Goal: Check status: Check status

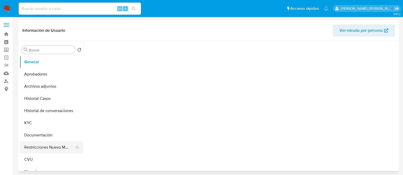
select select "10"
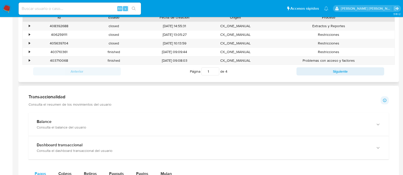
scroll to position [254, 0]
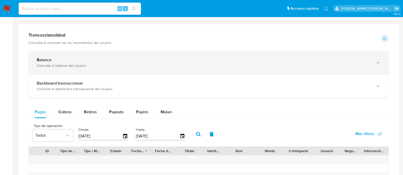
click at [374, 64] on div "button" at bounding box center [377, 63] width 6 height 10
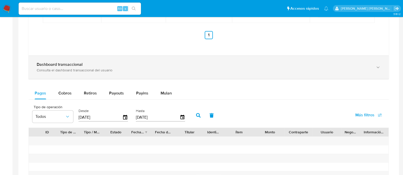
scroll to position [445, 0]
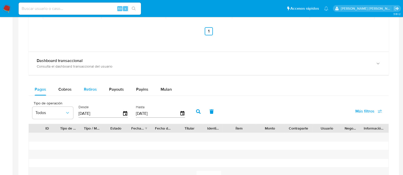
click at [89, 90] on span "Retiros" at bounding box center [90, 90] width 13 height 6
select select "10"
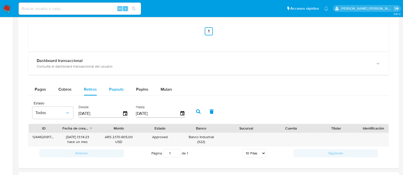
click at [113, 90] on span "Payouts" at bounding box center [116, 90] width 15 height 6
select select "10"
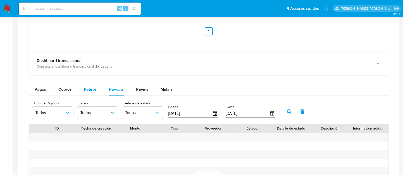
click at [92, 89] on span "Retiros" at bounding box center [90, 90] width 13 height 6
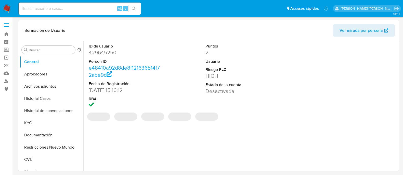
select select "10"
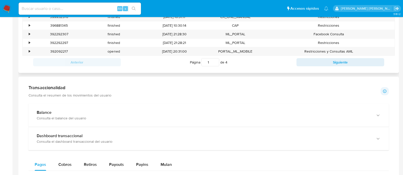
scroll to position [254, 0]
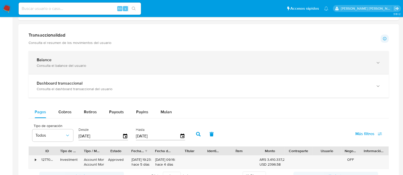
click at [383, 67] on div "Balance Consulta el balance del usuario" at bounding box center [209, 62] width 360 height 23
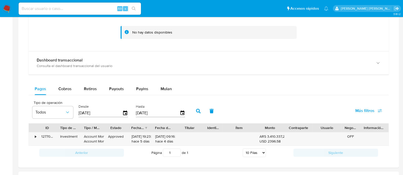
scroll to position [318, 0]
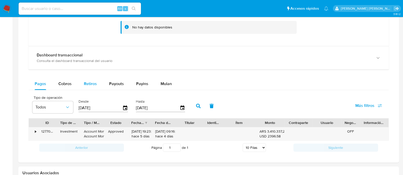
click at [87, 89] on div "Retiros" at bounding box center [90, 84] width 13 height 12
select select "10"
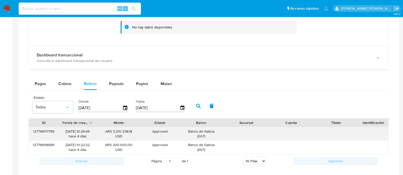
drag, startPoint x: 58, startPoint y: 131, endPoint x: 86, endPoint y: 133, distance: 27.8
click at [86, 133] on div "127766117759 02/10/2025 10:26:46 hace 4 días ARS 3.210.338,18 USD Approved Appr…" at bounding box center [208, 134] width 359 height 13
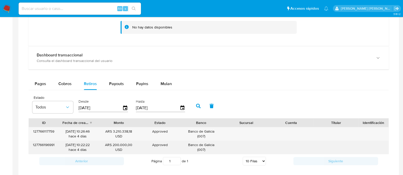
drag, startPoint x: 64, startPoint y: 146, endPoint x: 79, endPoint y: 147, distance: 15.8
click at [79, 147] on div "02/10/2025 10:22:22 hace 4 días" at bounding box center [77, 148] width 30 height 10
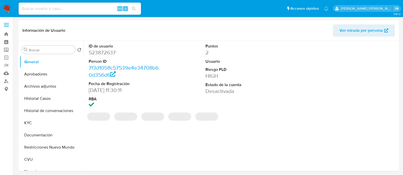
select select "10"
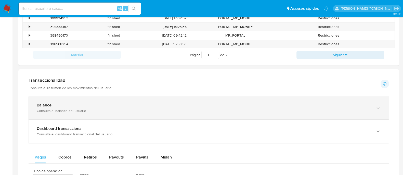
scroll to position [254, 0]
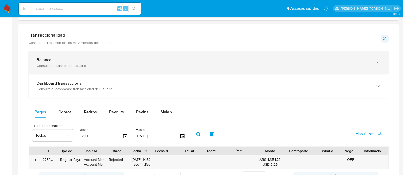
click at [113, 72] on div "Balance Consulta el balance del usuario" at bounding box center [209, 62] width 360 height 23
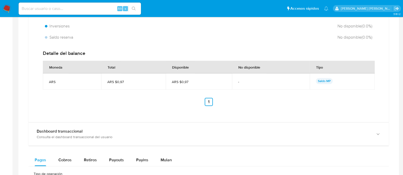
scroll to position [445, 0]
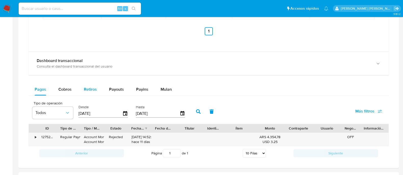
click at [88, 92] on div "Retiros" at bounding box center [90, 90] width 13 height 12
select select "10"
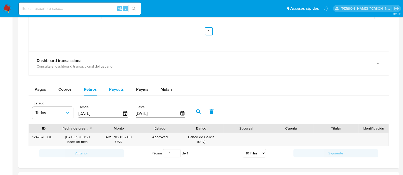
click at [111, 91] on span "Payouts" at bounding box center [116, 90] width 15 height 6
select select "10"
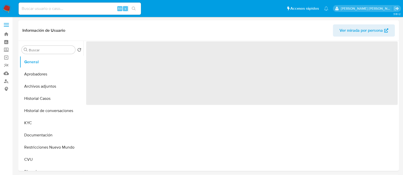
select select "10"
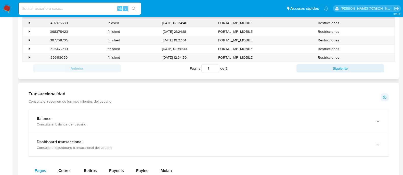
scroll to position [223, 0]
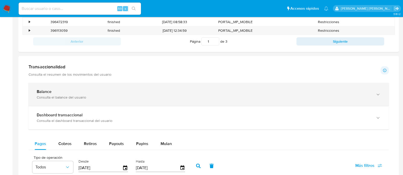
click at [257, 96] on div "Consulta el balance del usuario" at bounding box center [203, 97] width 333 height 5
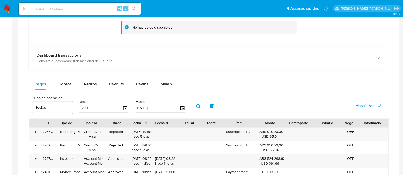
scroll to position [318, 0]
click at [86, 86] on span "Retiros" at bounding box center [90, 84] width 13 height 6
select select "10"
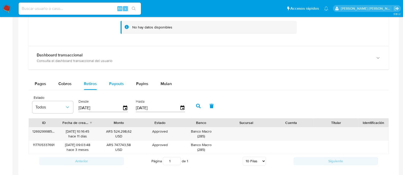
click at [120, 85] on span "Payouts" at bounding box center [116, 84] width 15 height 6
select select "10"
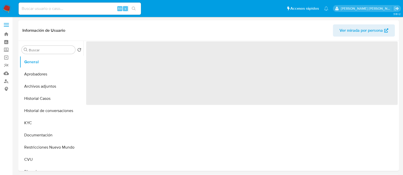
select select "10"
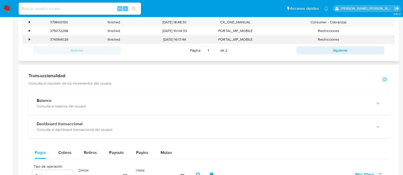
scroll to position [254, 0]
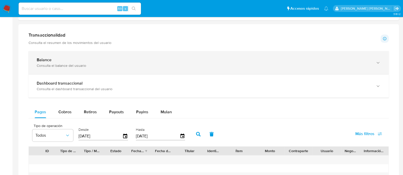
click at [363, 60] on div "Balance" at bounding box center [203, 60] width 333 height 5
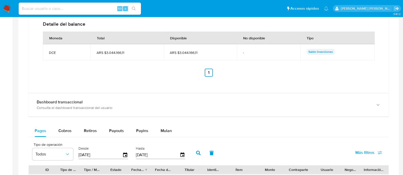
scroll to position [414, 0]
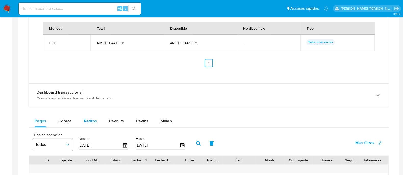
click at [88, 119] on span "Retiros" at bounding box center [90, 121] width 13 height 6
select select "10"
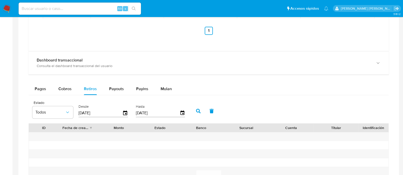
scroll to position [477, 0]
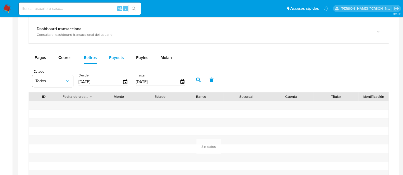
click at [115, 53] on div "Payouts" at bounding box center [116, 58] width 15 height 12
select select "10"
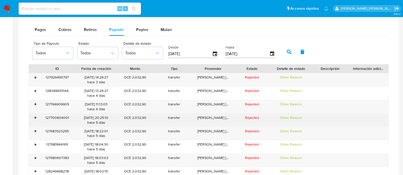
scroll to position [541, 0]
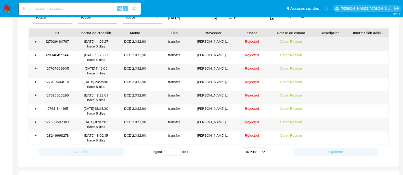
click at [37, 41] on div "•" at bounding box center [33, 43] width 9 height 13
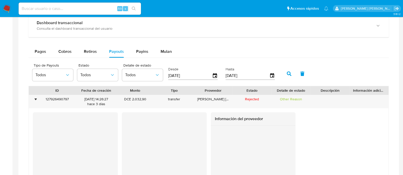
scroll to position [477, 0]
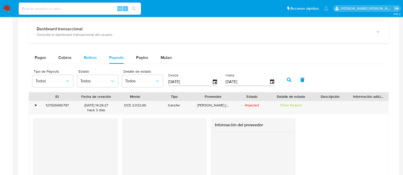
click at [91, 57] on span "Retiros" at bounding box center [90, 58] width 13 height 6
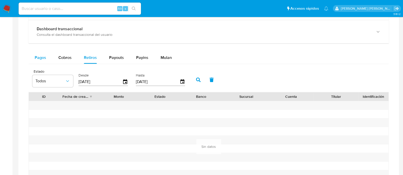
click at [41, 57] on span "Pagos" at bounding box center [40, 58] width 11 height 6
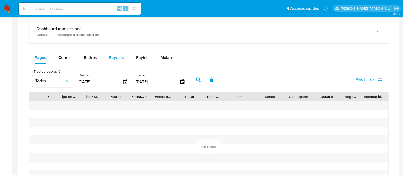
click at [124, 52] on button "Payouts" at bounding box center [116, 58] width 27 height 12
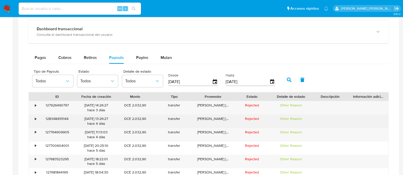
click at [183, 123] on div "transfer" at bounding box center [174, 121] width 39 height 13
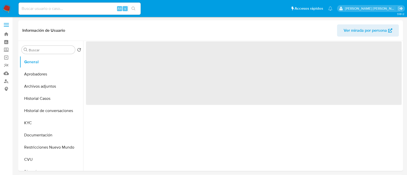
select select "10"
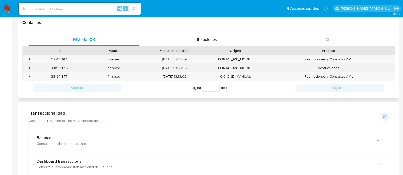
scroll to position [254, 0]
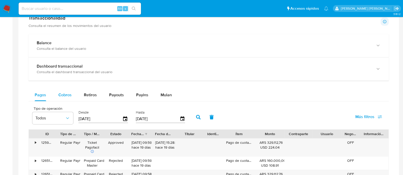
click at [60, 93] on span "Cobros" at bounding box center [64, 95] width 13 height 6
select select "10"
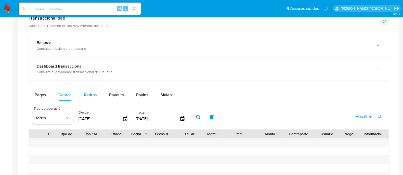
click at [84, 97] on span "Retiros" at bounding box center [90, 95] width 13 height 6
select select "10"
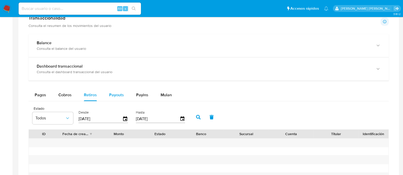
click at [122, 95] on span "Payouts" at bounding box center [116, 95] width 15 height 6
select select "10"
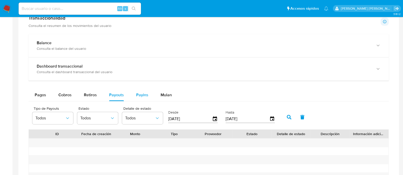
click at [147, 93] on span "Payins" at bounding box center [142, 95] width 12 height 6
select select "10"
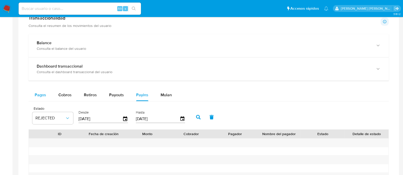
click at [39, 94] on span "Pagos" at bounding box center [40, 95] width 11 height 6
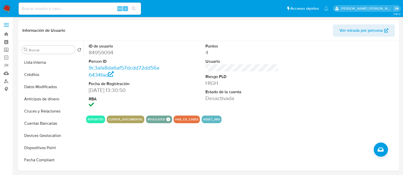
scroll to position [127, 0]
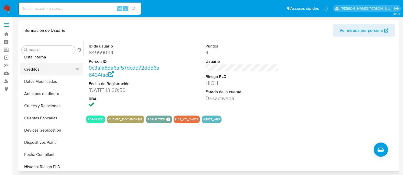
click at [43, 69] on button "Créditos" at bounding box center [50, 69] width 60 height 12
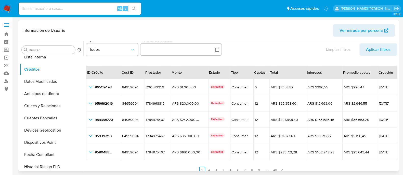
scroll to position [12, 0]
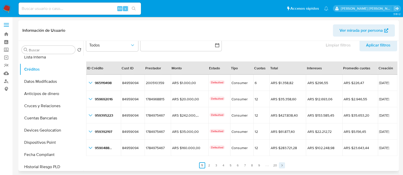
click at [281, 164] on icon "Paginación" at bounding box center [281, 165] width 3 height 3
click at [282, 164] on link "Siguiente" at bounding box center [285, 166] width 6 height 6
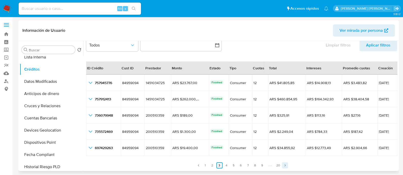
click at [282, 164] on link "Siguiente" at bounding box center [285, 166] width 6 height 6
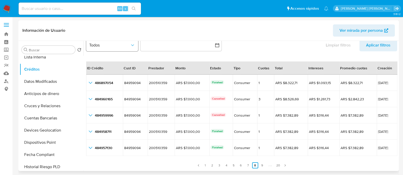
click at [136, 45] on button "Todos" at bounding box center [112, 45] width 52 height 12
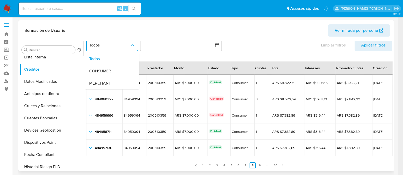
click at [185, 57] on div "ID Crédito Cust ID Prestador Monto Estado Tipo Cuotas Total Intereses Promedio …" at bounding box center [239, 112] width 306 height 113
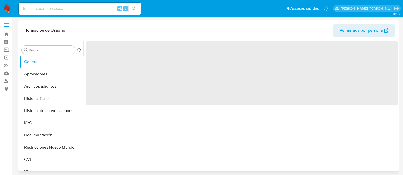
select select "10"
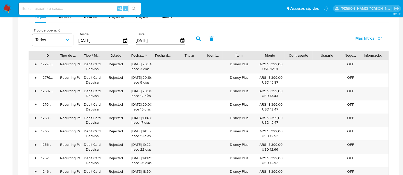
scroll to position [382, 0]
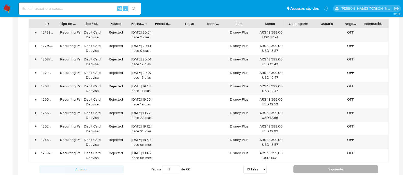
click at [340, 169] on button "Siguiente" at bounding box center [335, 170] width 85 height 8
type input "2"
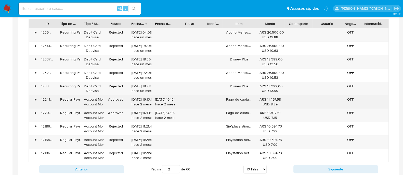
click at [297, 101] on div "• 122410108073 Regular Payment Account Money Account Money Approved [DATE] 16:1…" at bounding box center [208, 102] width 359 height 13
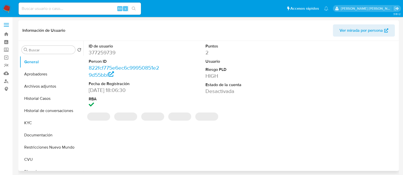
select select "10"
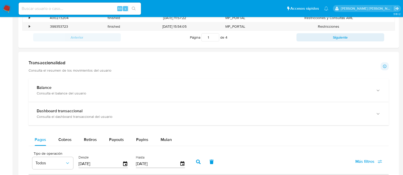
scroll to position [254, 0]
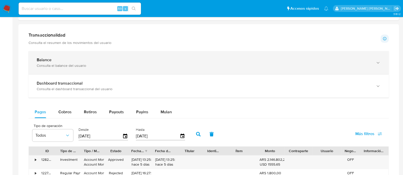
click at [265, 72] on div "Balance Consulta el balance del usuario" at bounding box center [209, 62] width 360 height 23
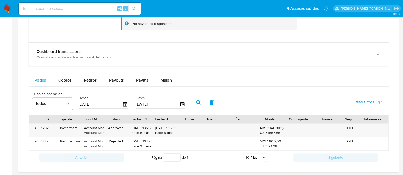
scroll to position [350, 0]
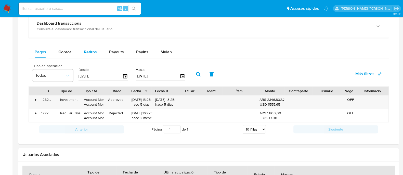
click at [90, 54] on span "Retiros" at bounding box center [90, 52] width 13 height 6
select select "10"
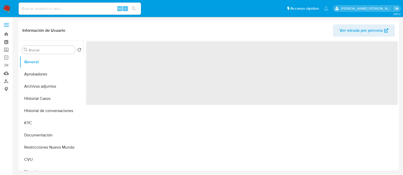
select select "10"
